Goal: Task Accomplishment & Management: Use online tool/utility

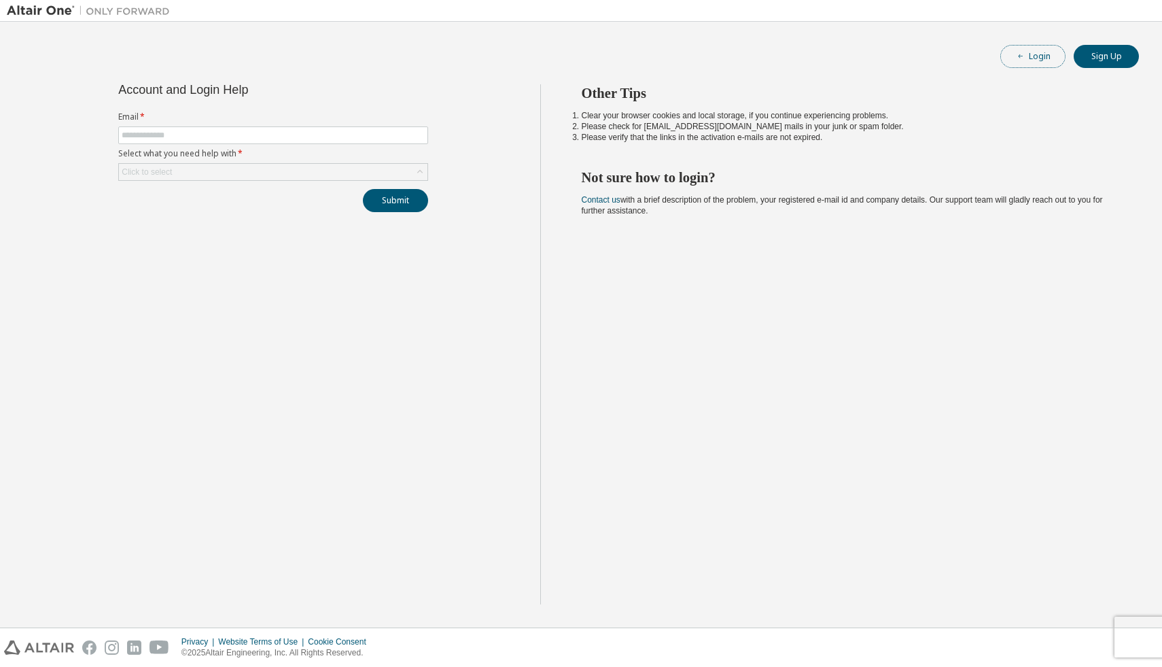
click at [1040, 61] on button "Login" at bounding box center [1033, 56] width 65 height 23
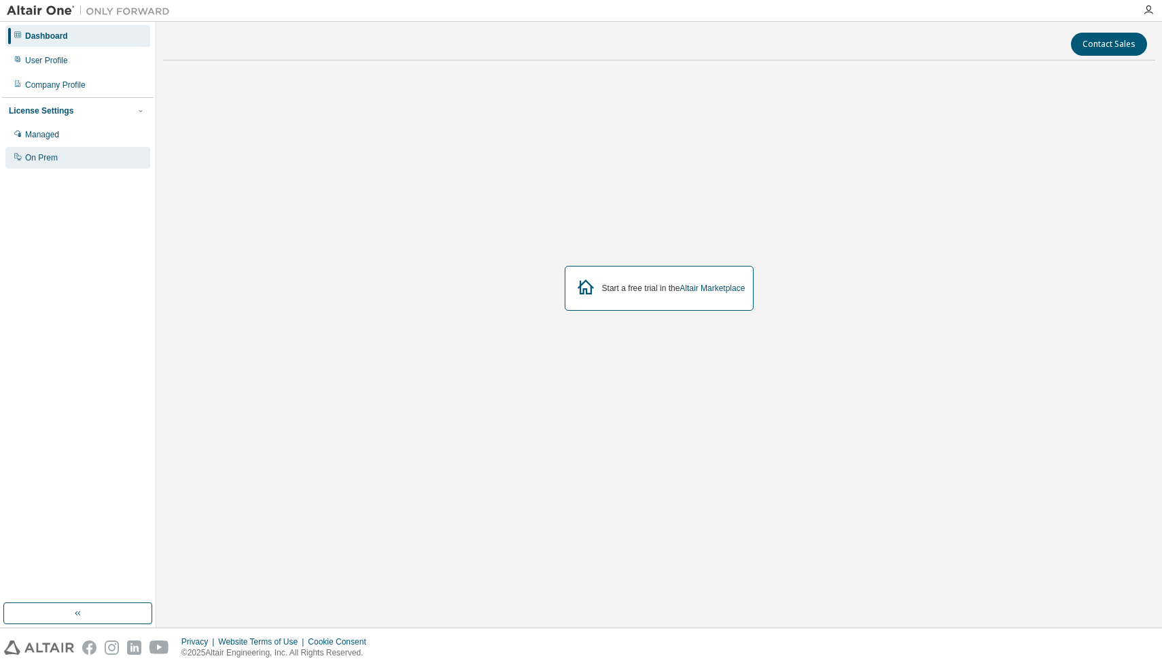
click at [79, 154] on div "On Prem" at bounding box center [77, 158] width 145 height 22
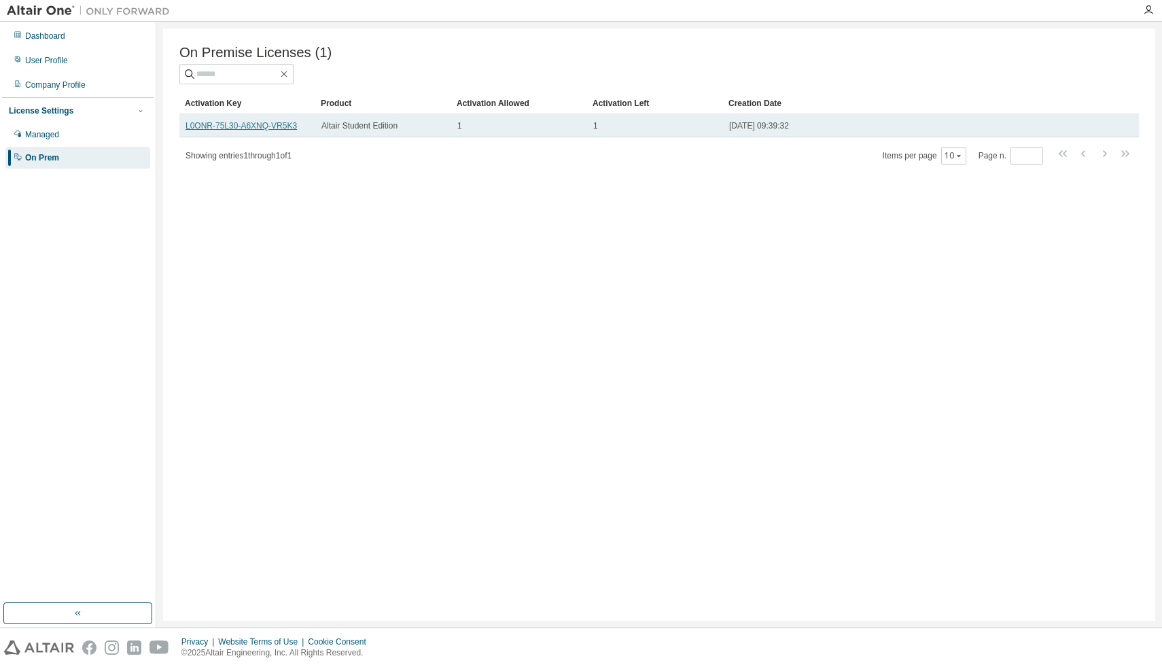
click at [288, 126] on link "L0ONR-75L30-A6XNQ-VR5K3" at bounding box center [241, 126] width 111 height 10
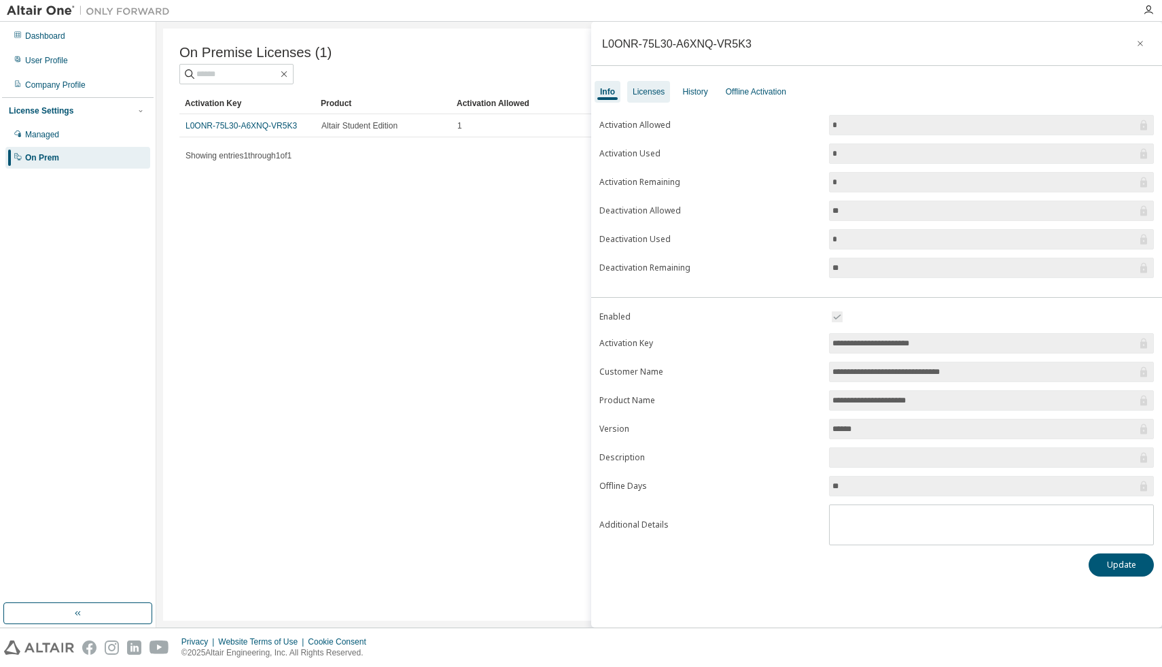
click at [654, 88] on div "Licenses" at bounding box center [649, 91] width 32 height 11
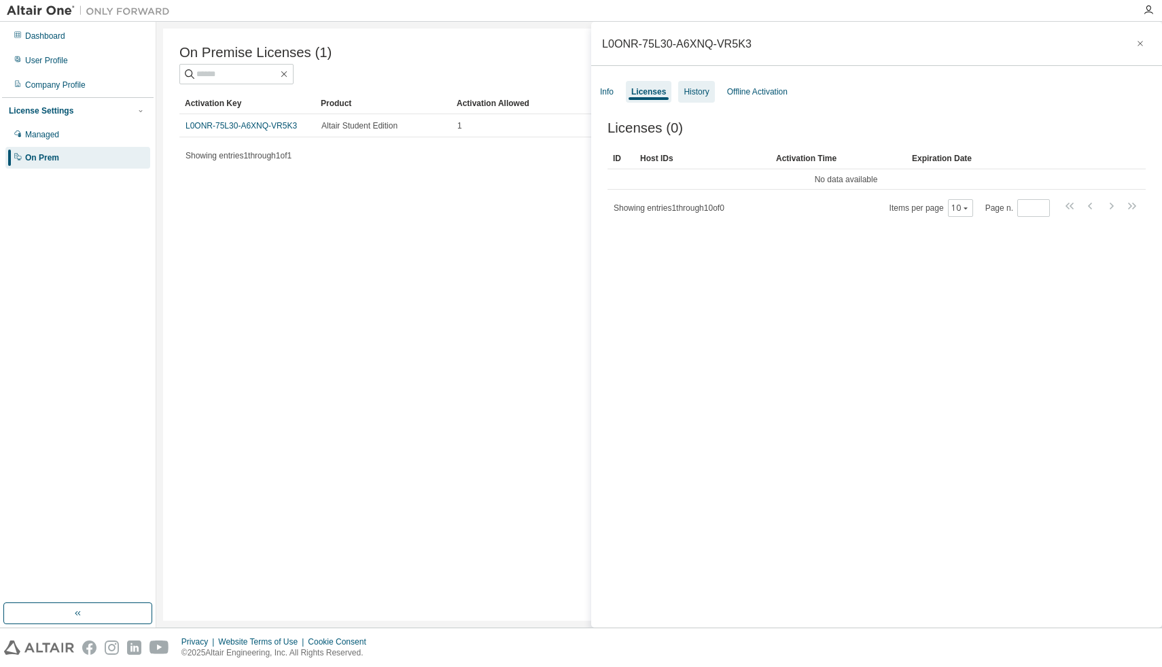
click at [691, 95] on div "History" at bounding box center [696, 91] width 25 height 11
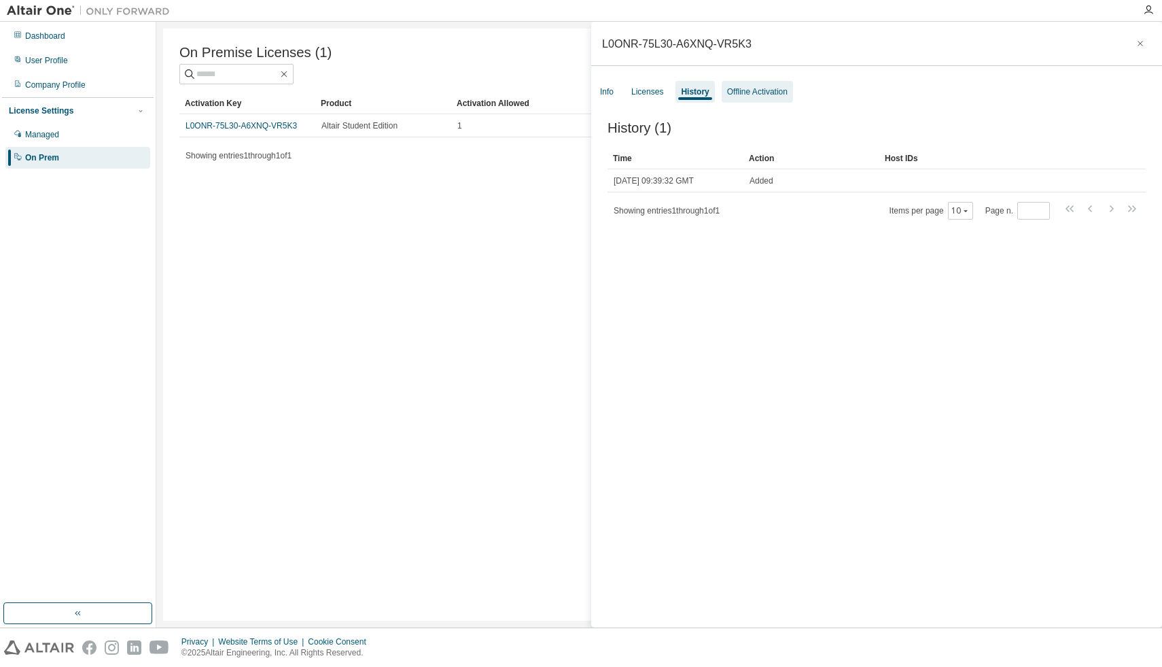
click at [732, 94] on div "Offline Activation" at bounding box center [757, 91] width 61 height 11
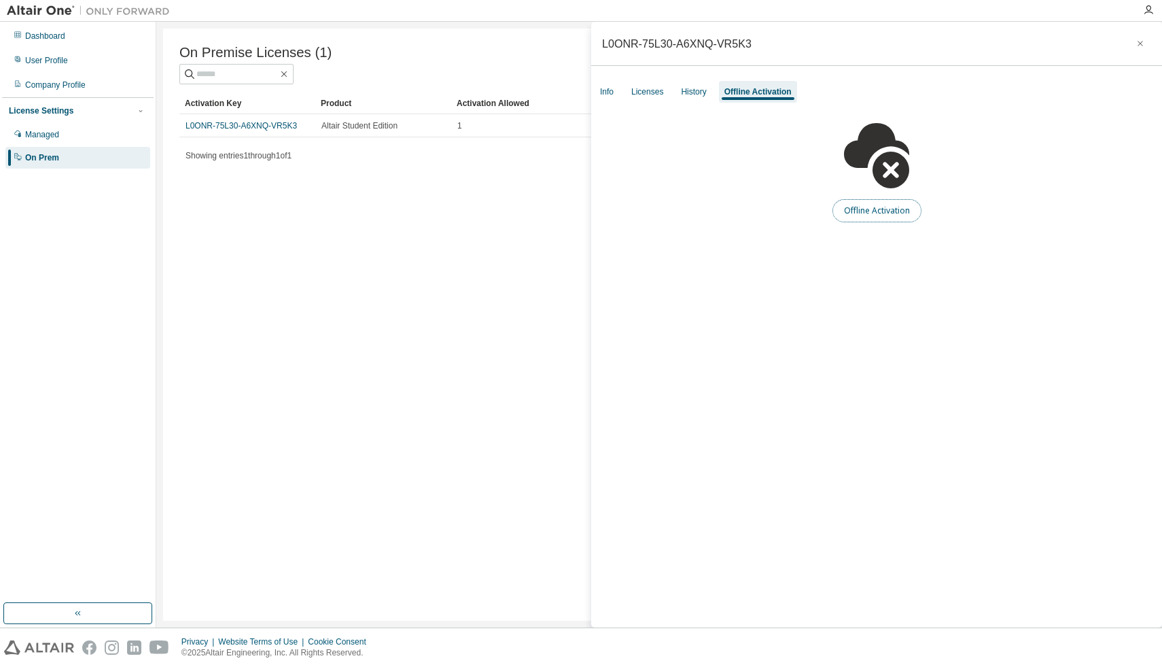
click at [895, 211] on button "Offline Activation" at bounding box center [877, 210] width 89 height 23
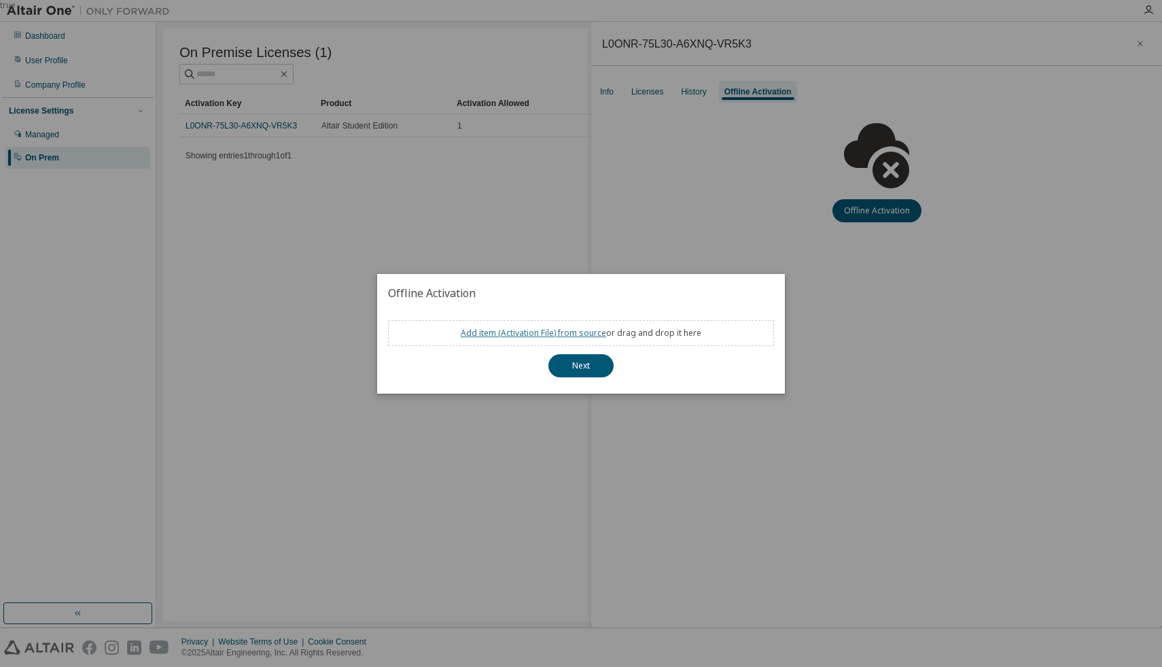
click at [545, 336] on link "Add item ( Activation File ) from source" at bounding box center [533, 333] width 145 height 12
click at [576, 362] on button "Next" at bounding box center [581, 365] width 65 height 23
click at [587, 375] on button "Next" at bounding box center [581, 365] width 65 height 23
click at [460, 496] on div "true" at bounding box center [581, 333] width 1162 height 667
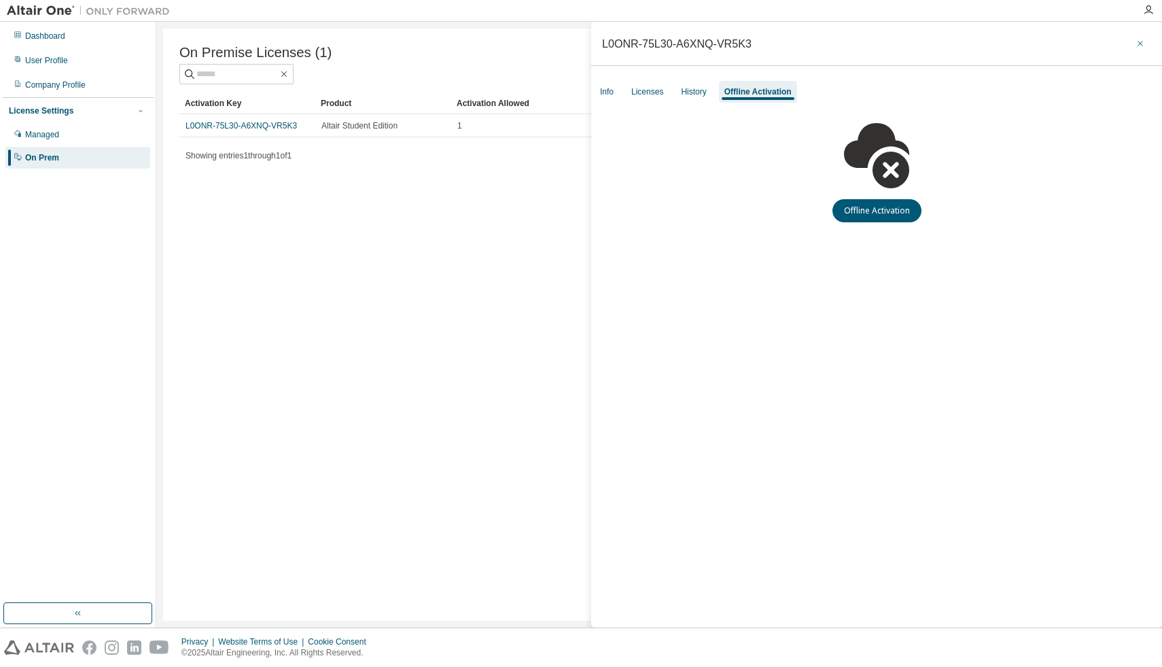
click at [1134, 52] on button "button" at bounding box center [1141, 44] width 22 height 22
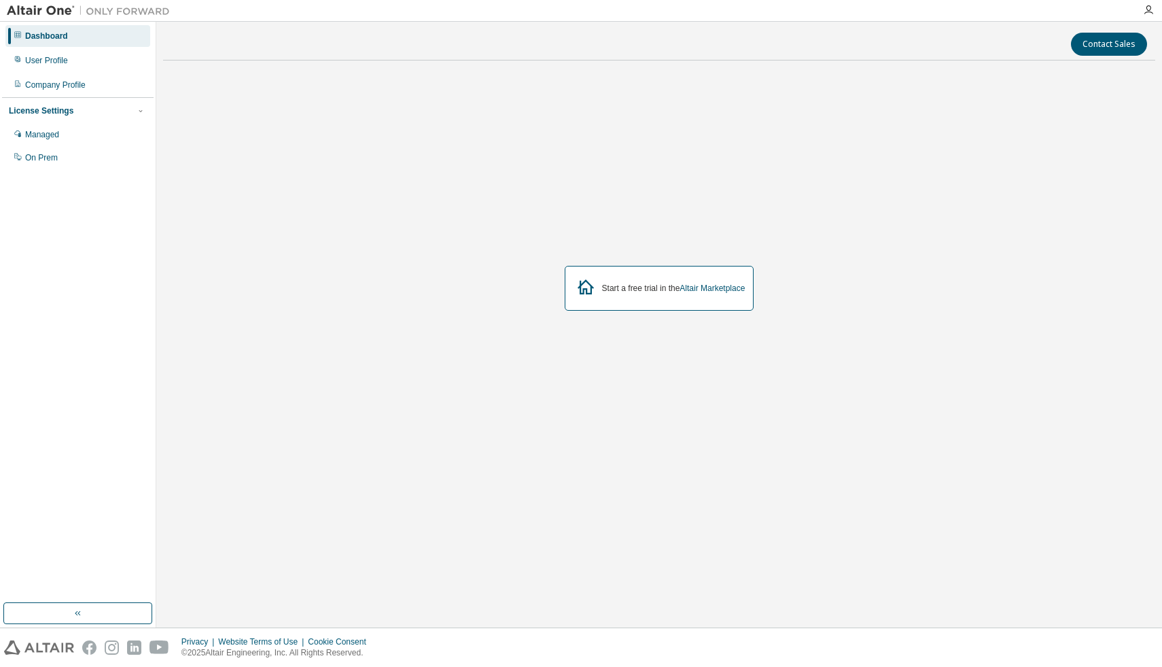
click at [50, 7] on img at bounding box center [92, 11] width 170 height 14
click at [55, 16] on img at bounding box center [92, 11] width 170 height 14
click at [58, 647] on img at bounding box center [39, 647] width 70 height 14
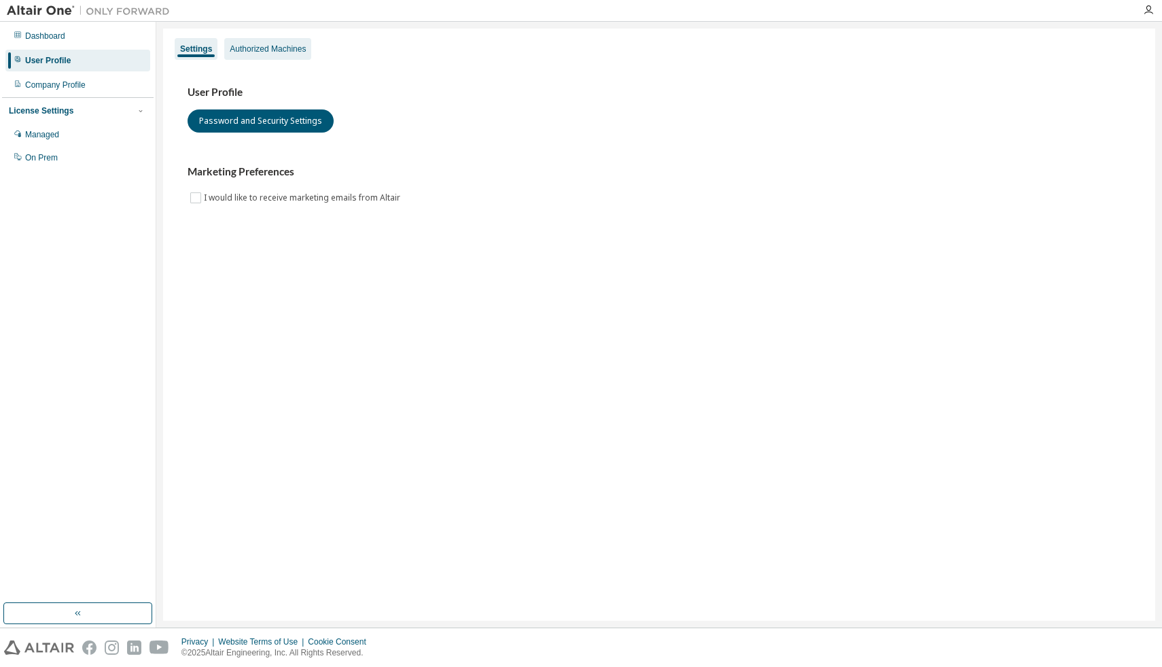
click at [242, 46] on div "Authorized Machines" at bounding box center [268, 49] width 76 height 11
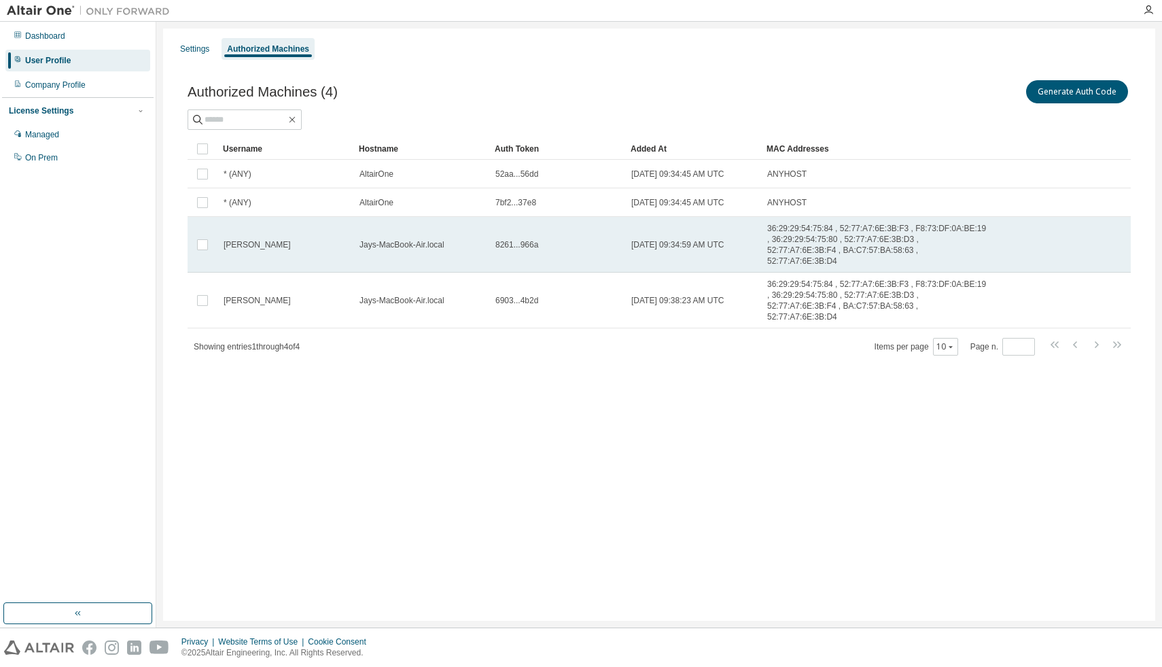
click at [528, 235] on td "8261...966a" at bounding box center [557, 245] width 136 height 56
click at [534, 248] on span "8261...966a" at bounding box center [517, 244] width 43 height 11
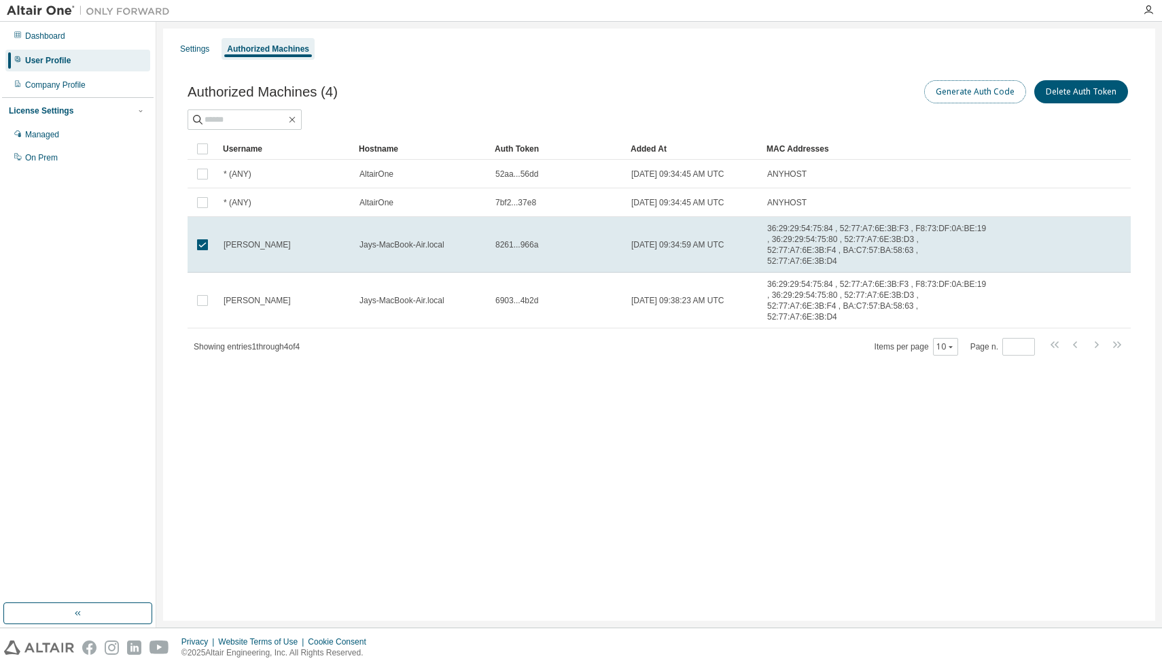
click at [1007, 97] on button "Generate Auth Code" at bounding box center [976, 91] width 102 height 23
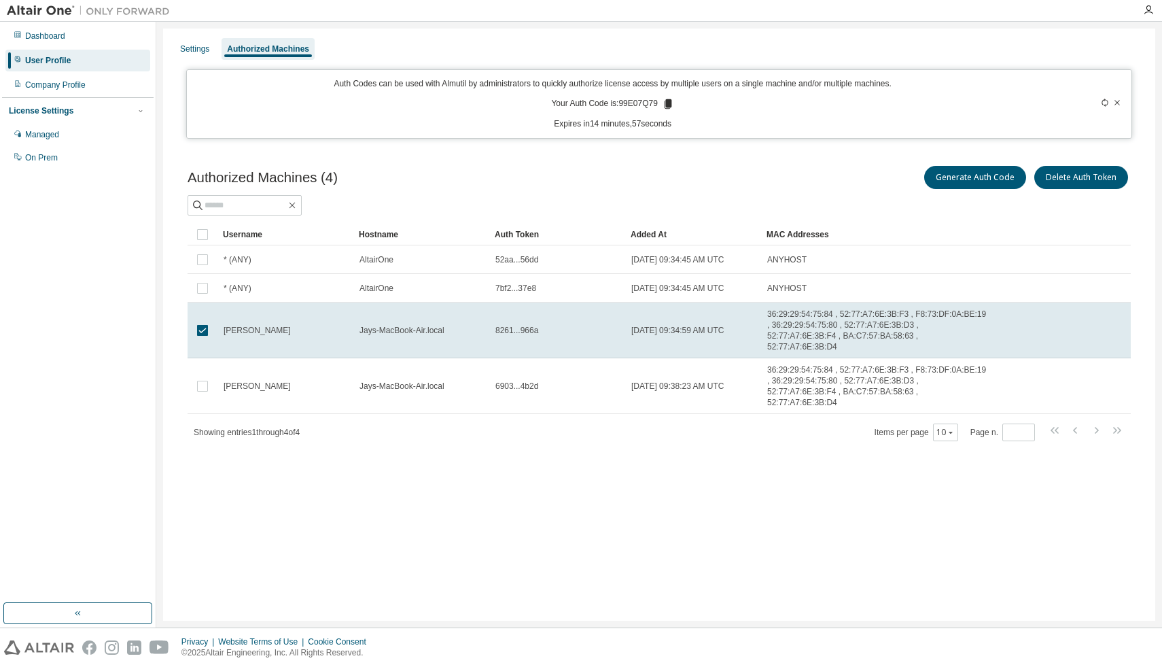
click at [642, 105] on p "Your Auth Code is: 99E07Q79" at bounding box center [612, 104] width 122 height 12
copy p "99E07Q79"
click at [67, 130] on div "Managed" at bounding box center [77, 135] width 145 height 22
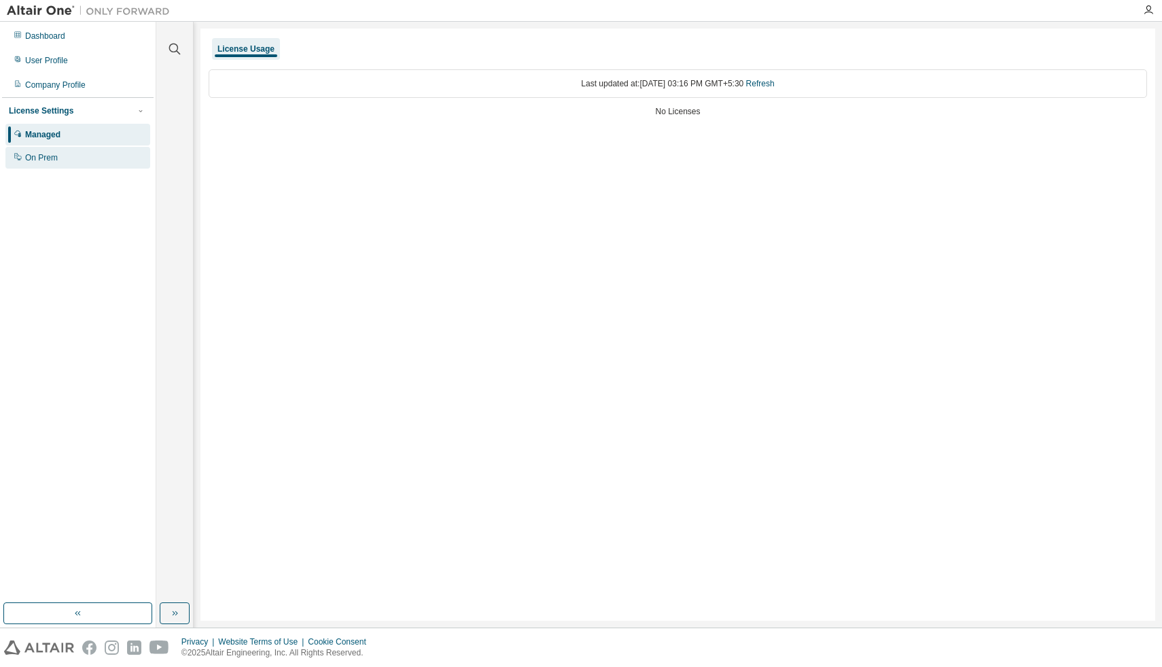
click at [65, 162] on div "On Prem" at bounding box center [77, 158] width 145 height 22
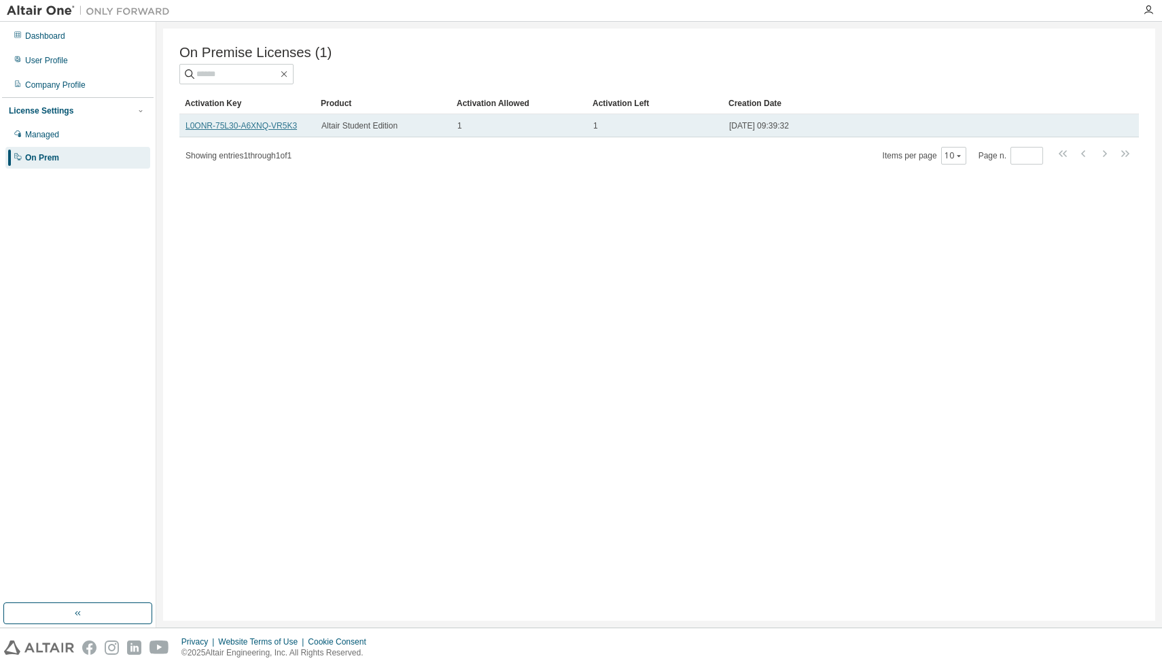
click at [230, 131] on link "L0ONR-75L30-A6XNQ-VR5K3" at bounding box center [241, 126] width 111 height 10
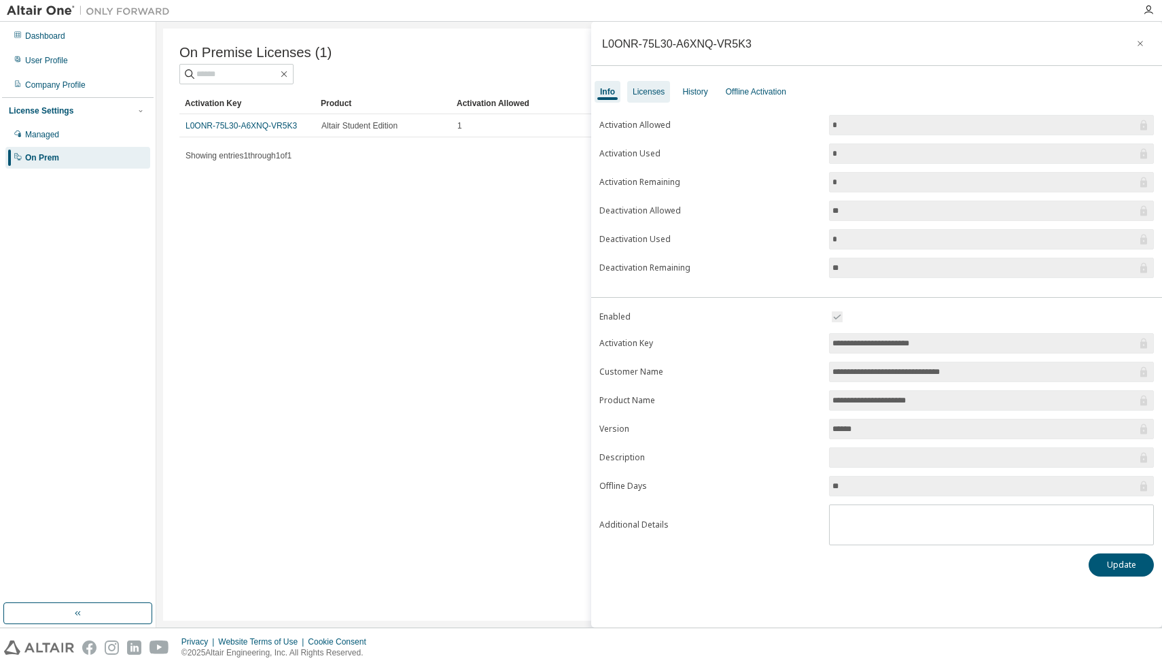
click at [660, 94] on div "Licenses" at bounding box center [649, 91] width 32 height 11
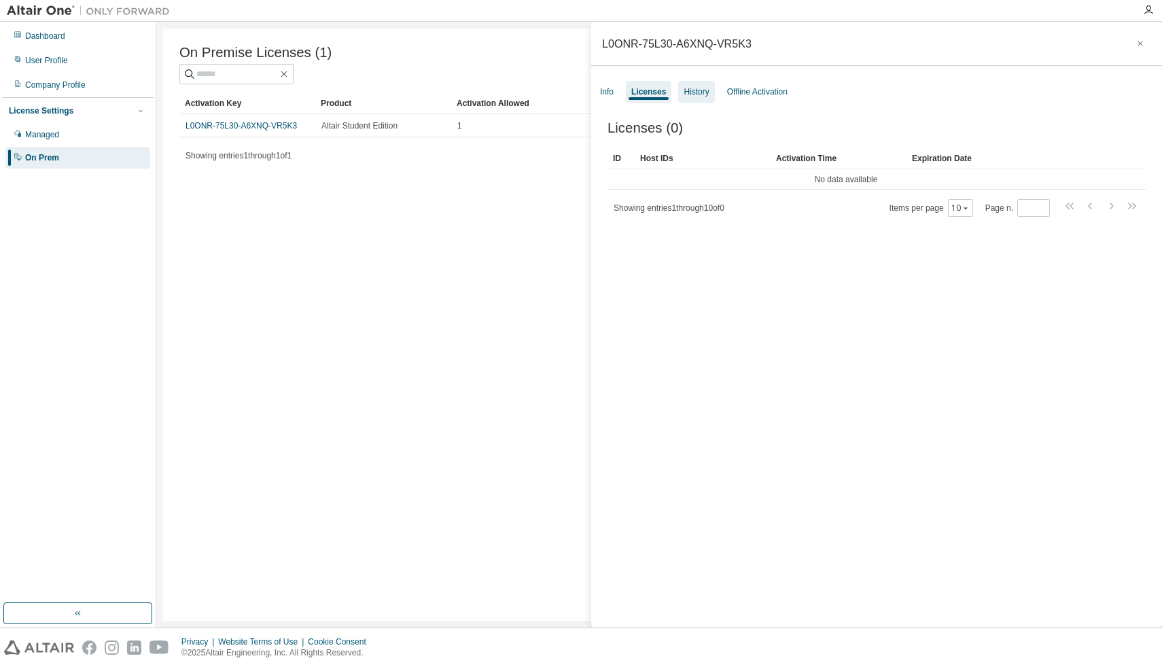
click at [709, 96] on div "History" at bounding box center [696, 91] width 25 height 11
click at [270, 237] on div "On Premise Licenses (1) Clear Load Save Save As Field Operator Value Select fil…" at bounding box center [659, 325] width 992 height 592
click at [89, 568] on div "Dashboard User Profile Company Profile License Settings Managed On Prem" at bounding box center [78, 312] width 152 height 577
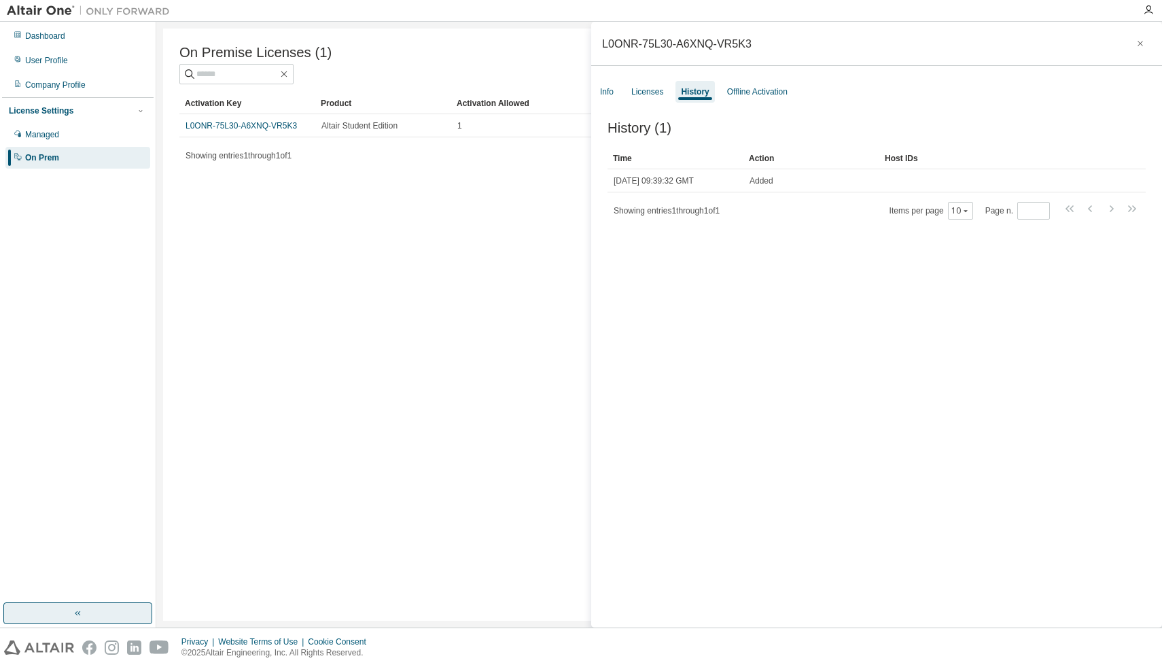
click at [83, 619] on button "button" at bounding box center [77, 613] width 149 height 22
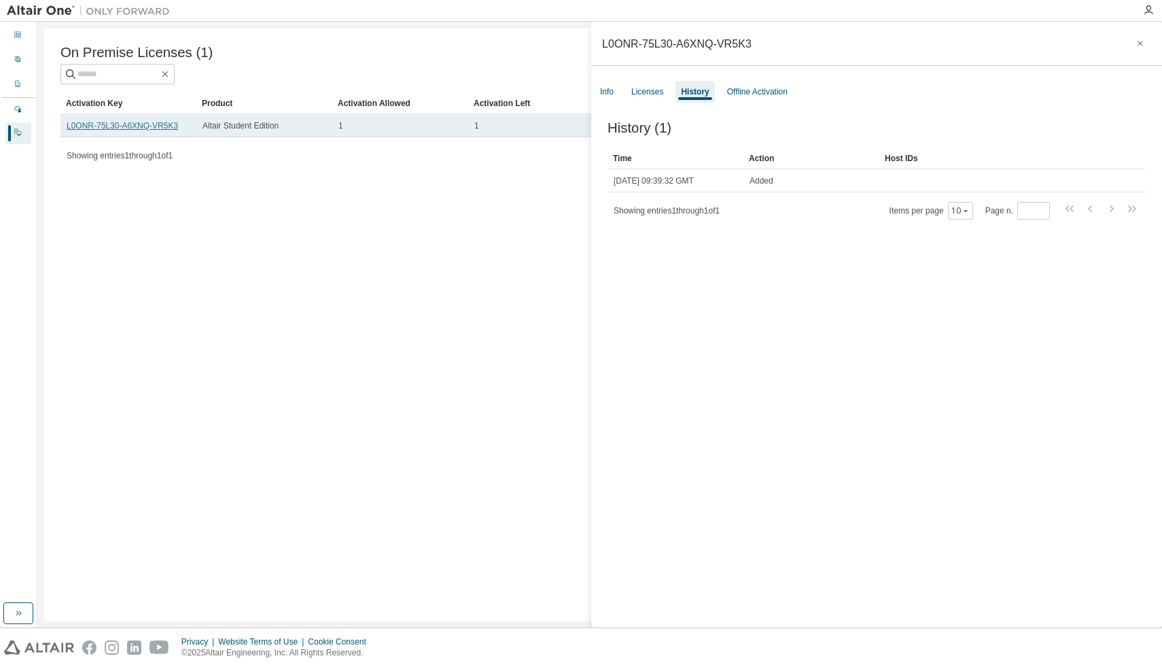
click at [165, 129] on link "L0ONR-75L30-A6XNQ-VR5K3" at bounding box center [122, 126] width 111 height 10
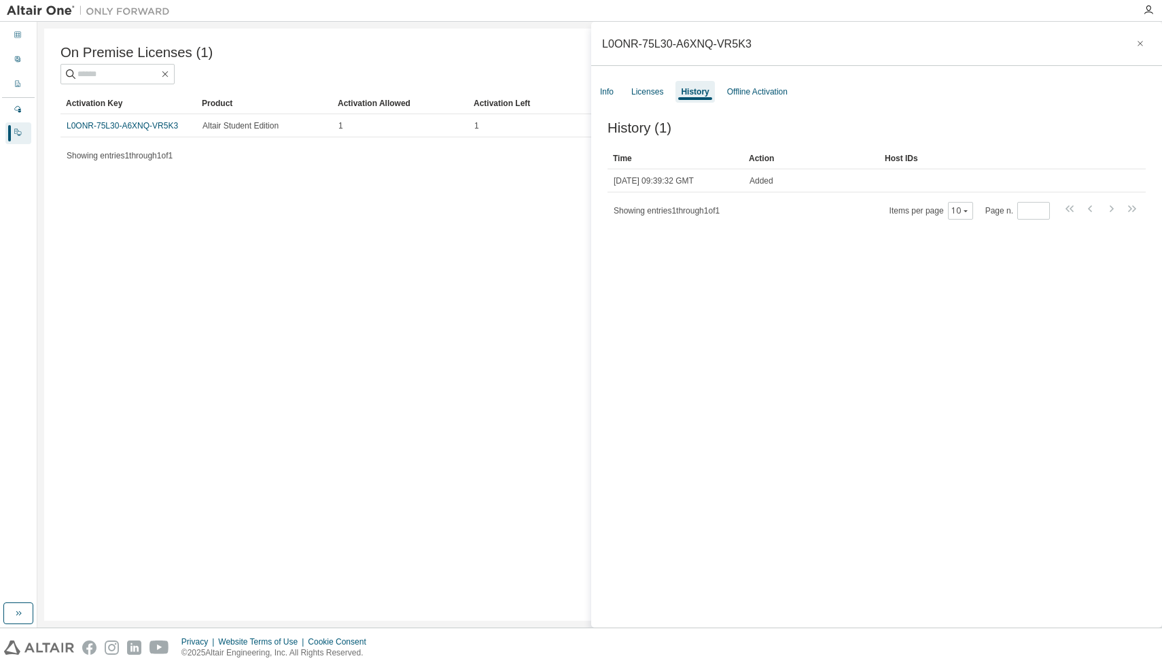
click at [201, 194] on div "On Premise Licenses (1) Clear Load Save Save As Field Operator Value Select fil…" at bounding box center [599, 325] width 1111 height 592
